Goal: Find specific page/section: Find specific page/section

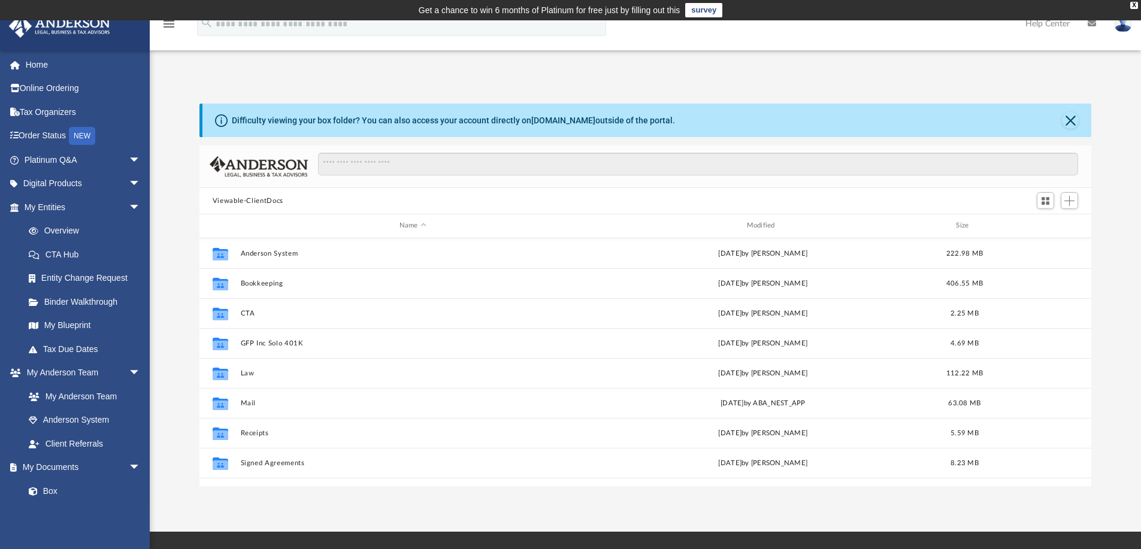
scroll to position [263, 883]
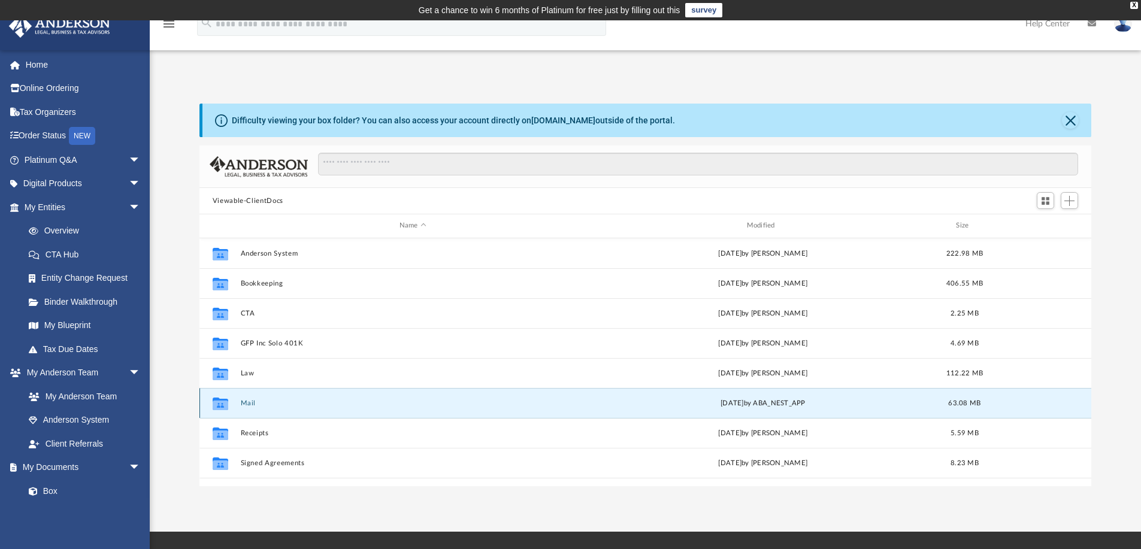
click at [243, 399] on button "Mail" at bounding box center [412, 403] width 345 height 8
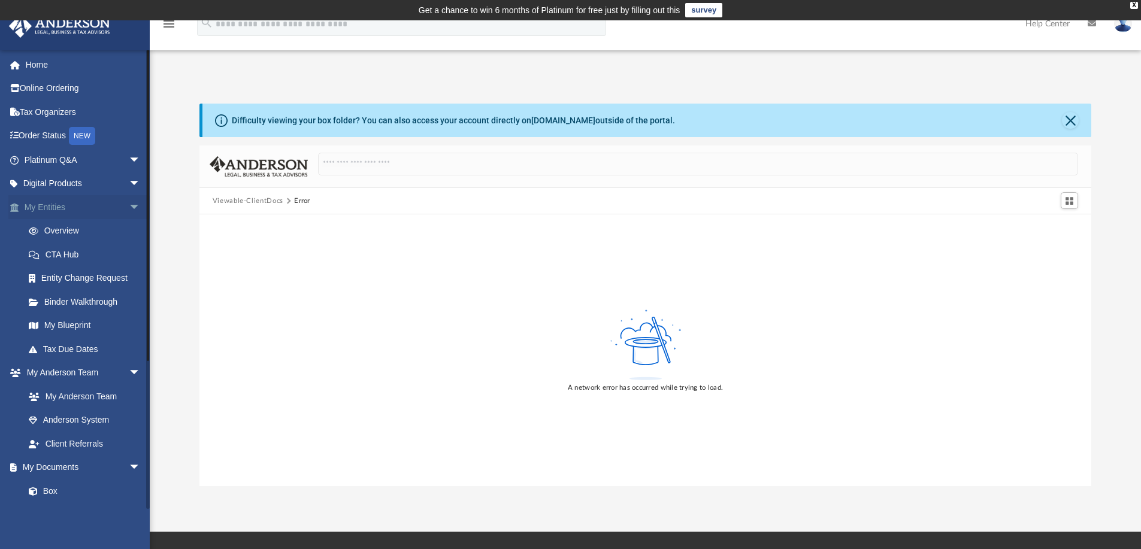
click at [129, 203] on span "arrow_drop_down" at bounding box center [141, 207] width 24 height 25
click at [59, 366] on link "Meeting Minutes" at bounding box center [88, 373] width 142 height 24
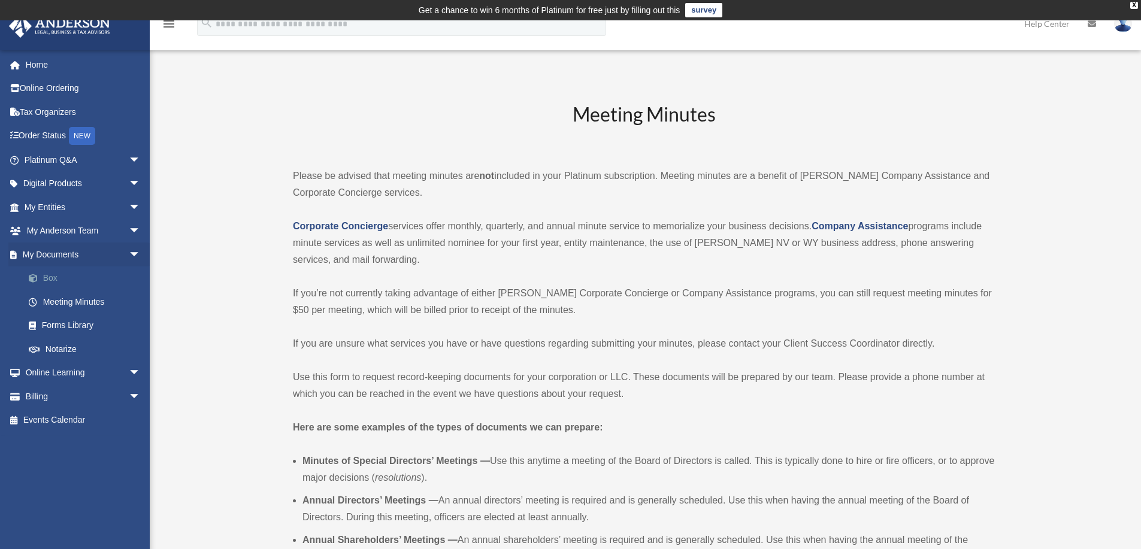
click at [53, 274] on link "Box" at bounding box center [88, 278] width 142 height 24
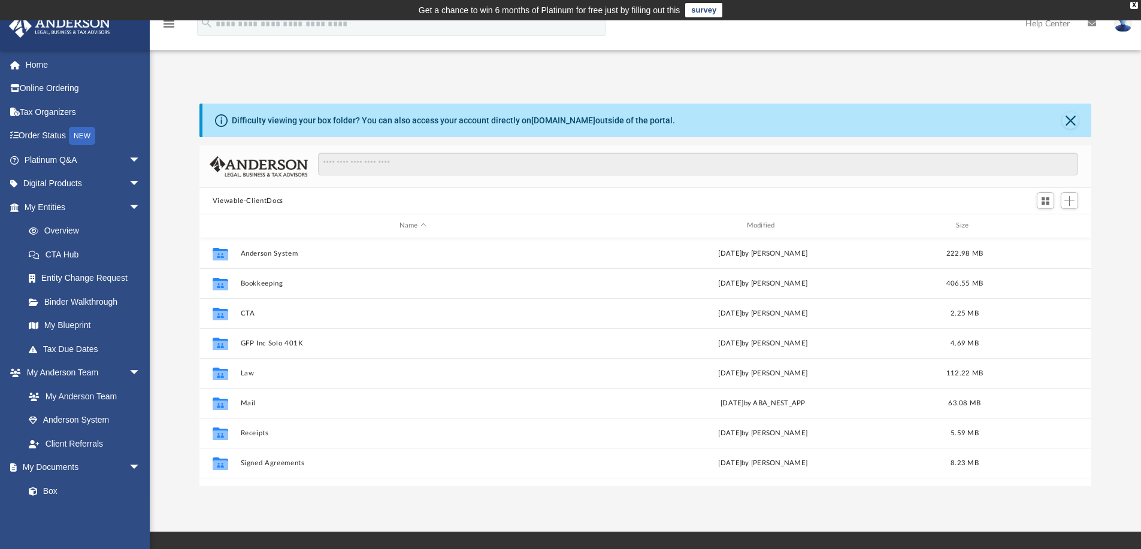
scroll to position [263, 883]
